Goal: Information Seeking & Learning: Compare options

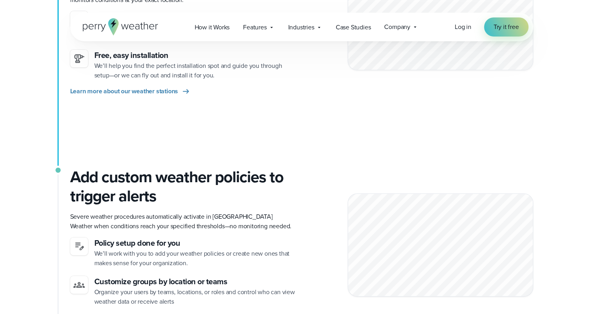
scroll to position [299, 0]
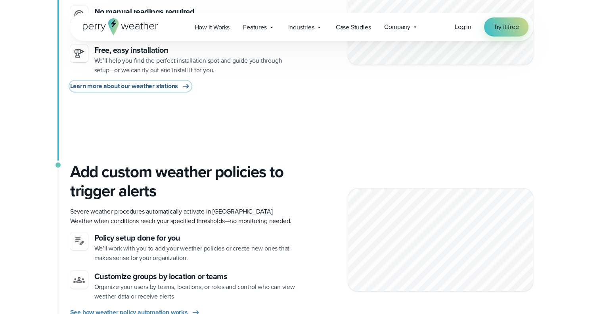
click at [186, 87] on icon at bounding box center [186, 86] width 10 height 10
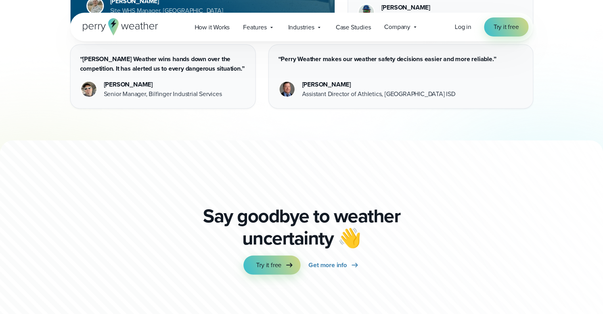
scroll to position [2310, 0]
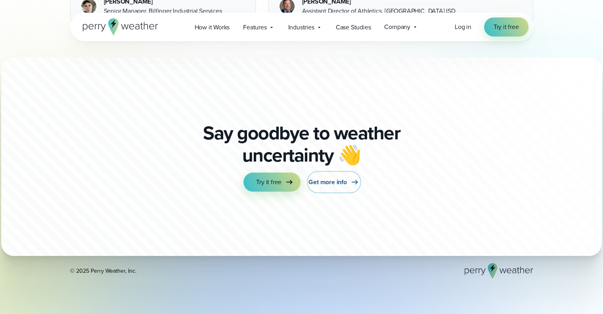
click at [334, 181] on span "Get more info" at bounding box center [328, 182] width 38 height 10
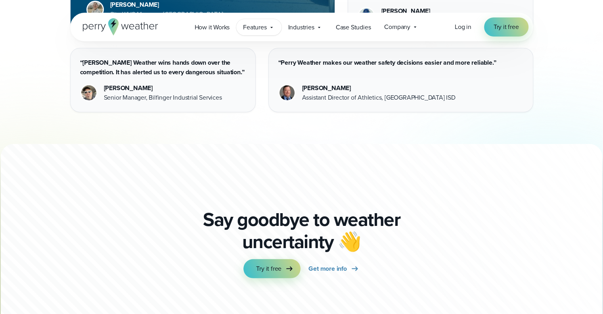
scroll to position [2310, 0]
click at [215, 26] on span "How it Works" at bounding box center [212, 28] width 35 height 10
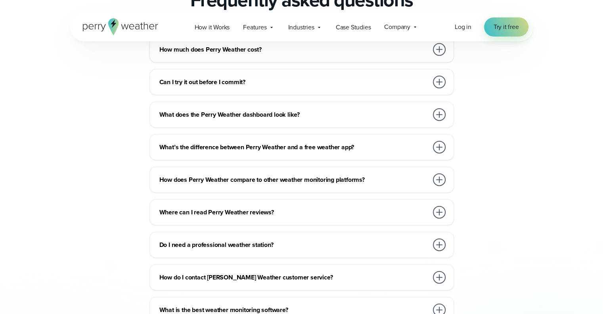
scroll to position [1789, 0]
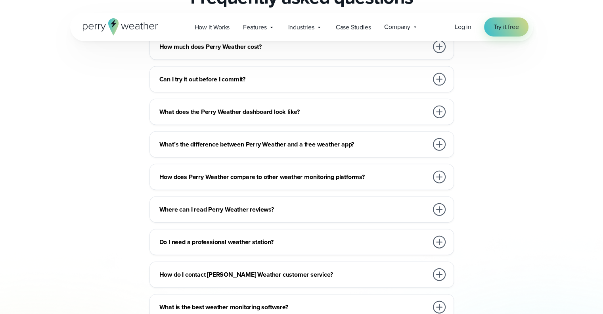
click at [439, 171] on div at bounding box center [439, 177] width 13 height 13
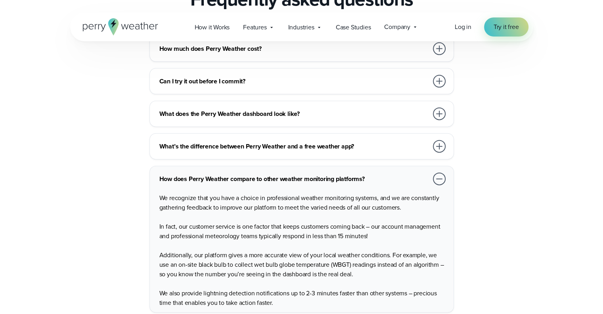
scroll to position [1781, 0]
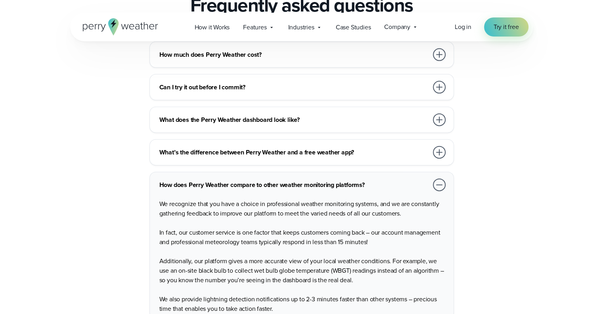
click at [439, 146] on div at bounding box center [439, 152] width 13 height 13
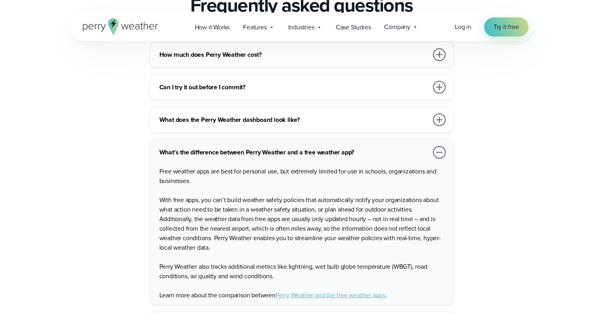
click at [313, 290] on link "Perry Weather and the free weather apps." at bounding box center [331, 294] width 111 height 9
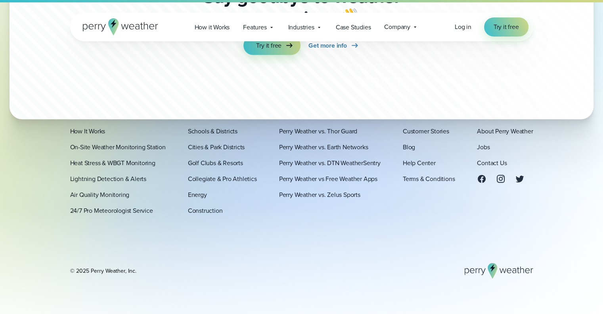
scroll to position [4755, 0]
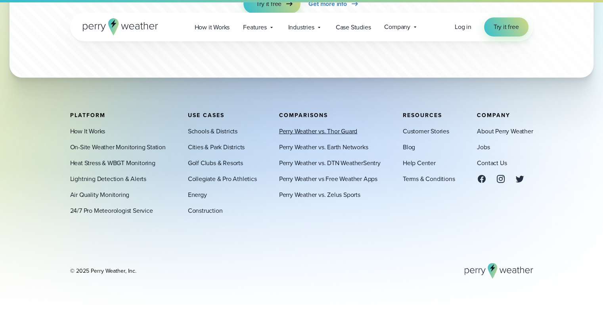
click at [328, 128] on link "Perry Weather vs. Thor Guard" at bounding box center [318, 132] width 78 height 10
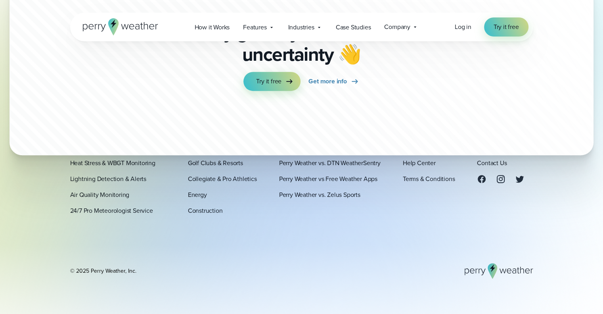
scroll to position [3412, 0]
